Goal: Information Seeking & Learning: Learn about a topic

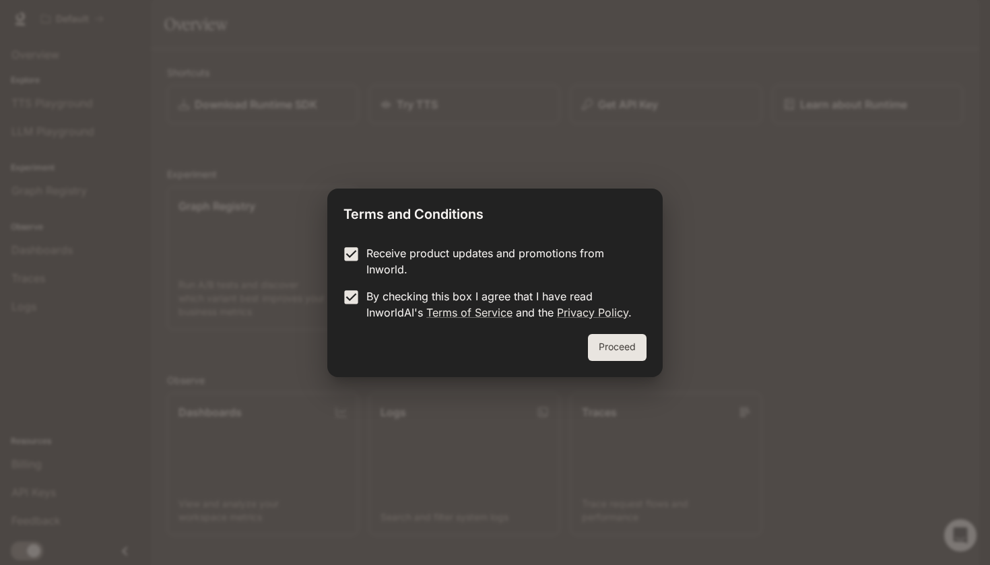
click at [609, 350] on button "Proceed" at bounding box center [617, 347] width 59 height 27
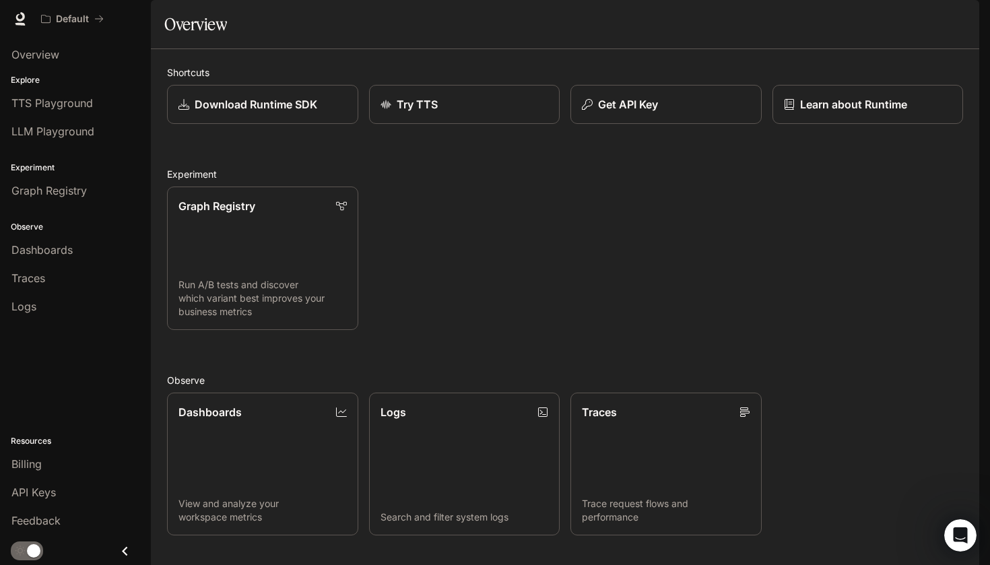
click at [915, 22] on span "Documentation" at bounding box center [898, 19] width 67 height 17
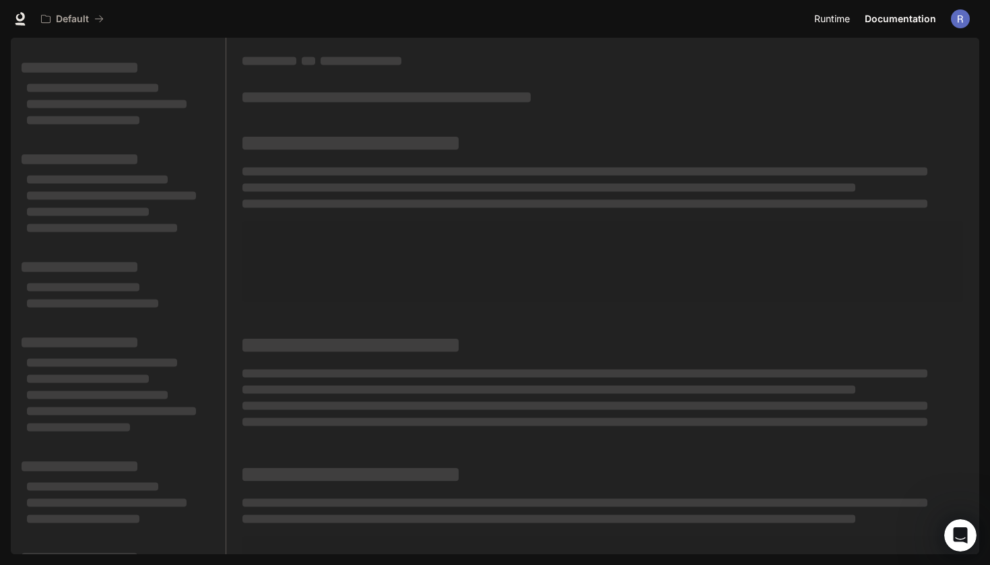
click at [833, 25] on span "Runtime" at bounding box center [832, 19] width 36 height 17
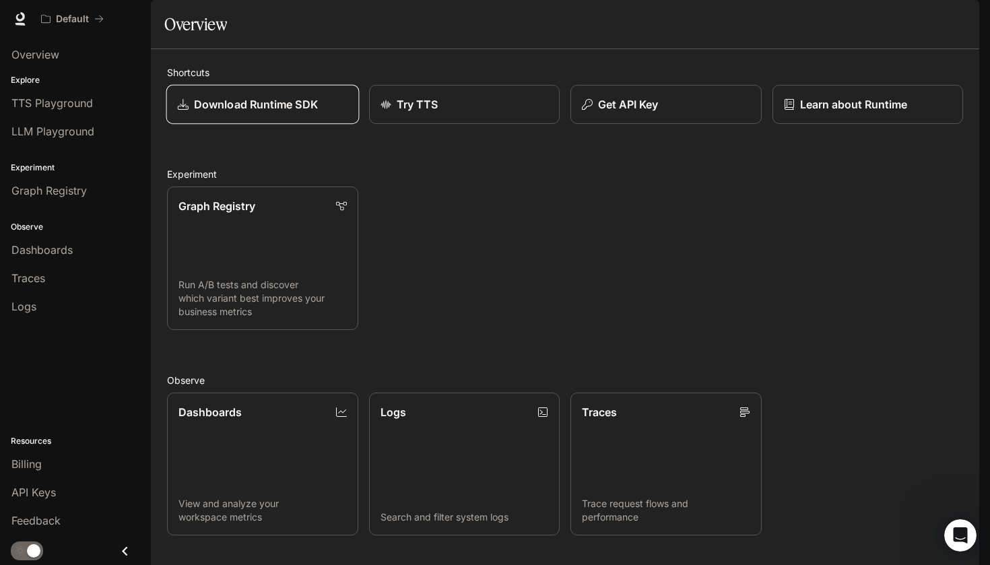
click at [256, 125] on link "Download Runtime SDK" at bounding box center [262, 105] width 193 height 40
click at [64, 61] on div "Overview" at bounding box center [75, 54] width 128 height 16
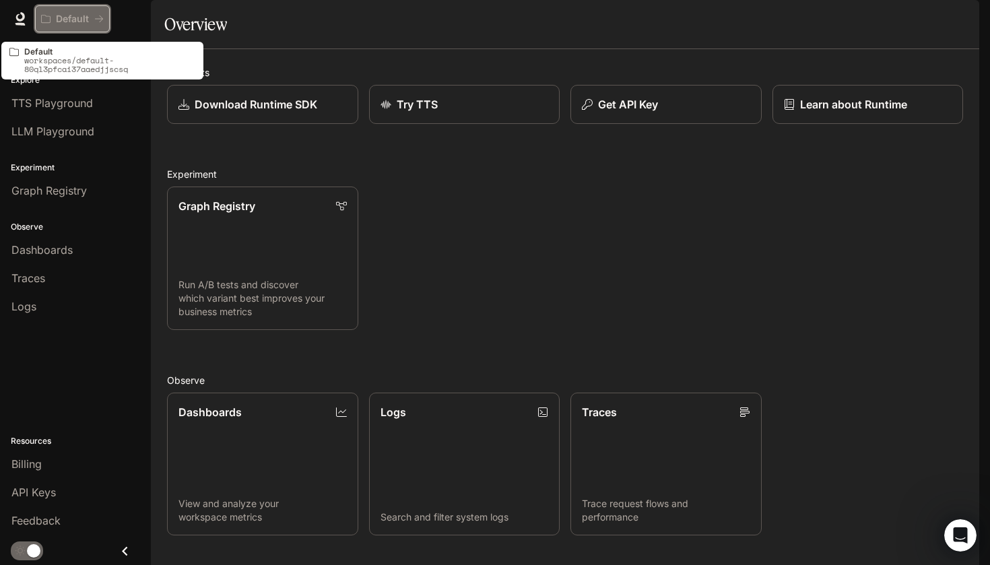
click at [72, 22] on p "Default" at bounding box center [72, 18] width 33 height 11
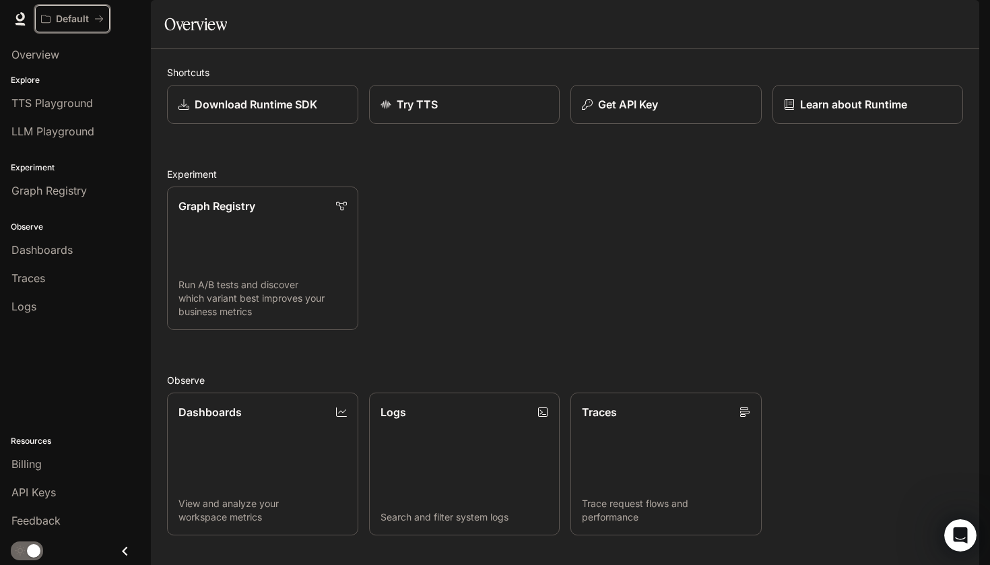
click at [72, 22] on p "Default" at bounding box center [72, 18] width 33 height 11
click at [18, 19] on icon at bounding box center [20, 16] width 9 height 9
click at [901, 18] on span "Documentation" at bounding box center [898, 19] width 67 height 17
